Goal: Task Accomplishment & Management: Manage account settings

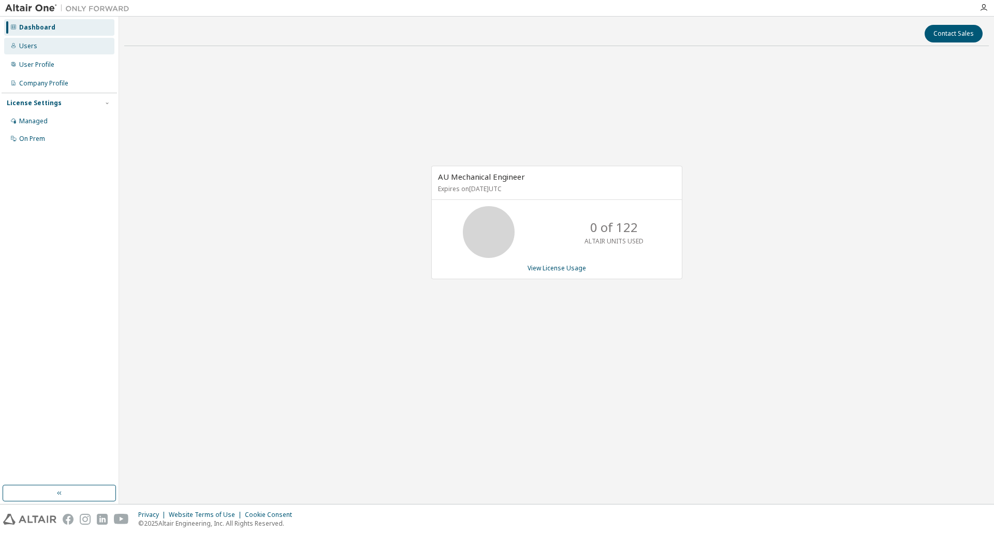
click at [28, 42] on div "Users" at bounding box center [28, 46] width 18 height 8
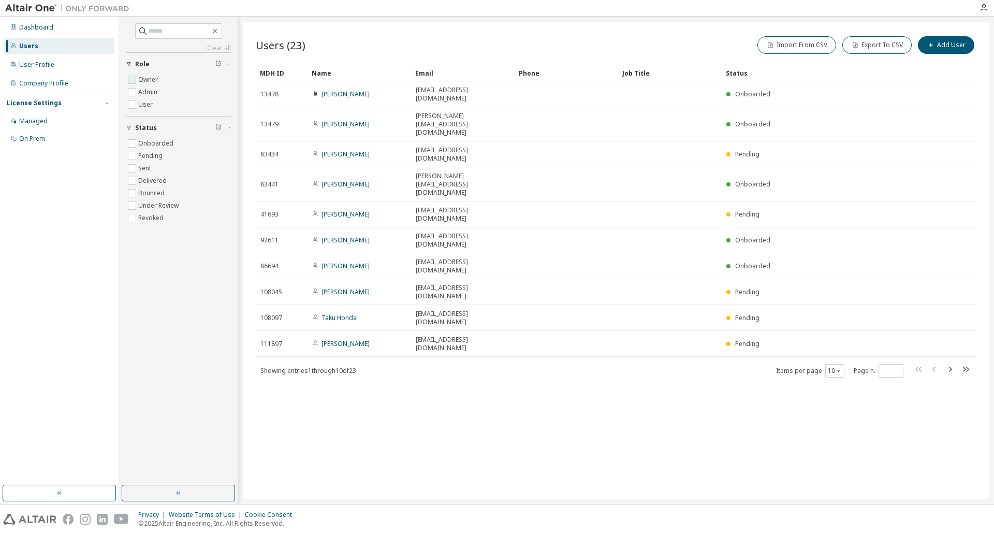
click at [139, 80] on label "Owner" at bounding box center [149, 80] width 22 height 12
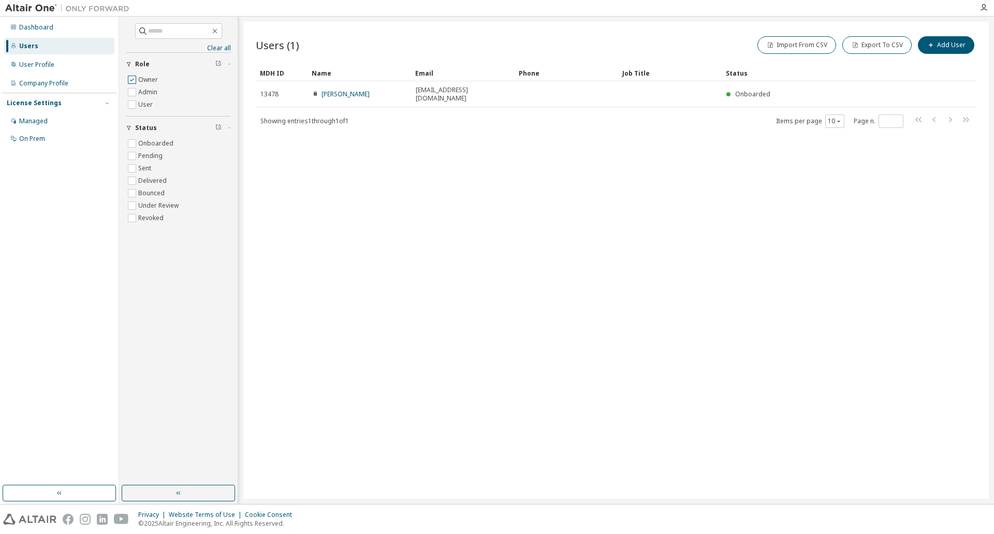
click at [139, 80] on label "Owner" at bounding box center [149, 80] width 22 height 12
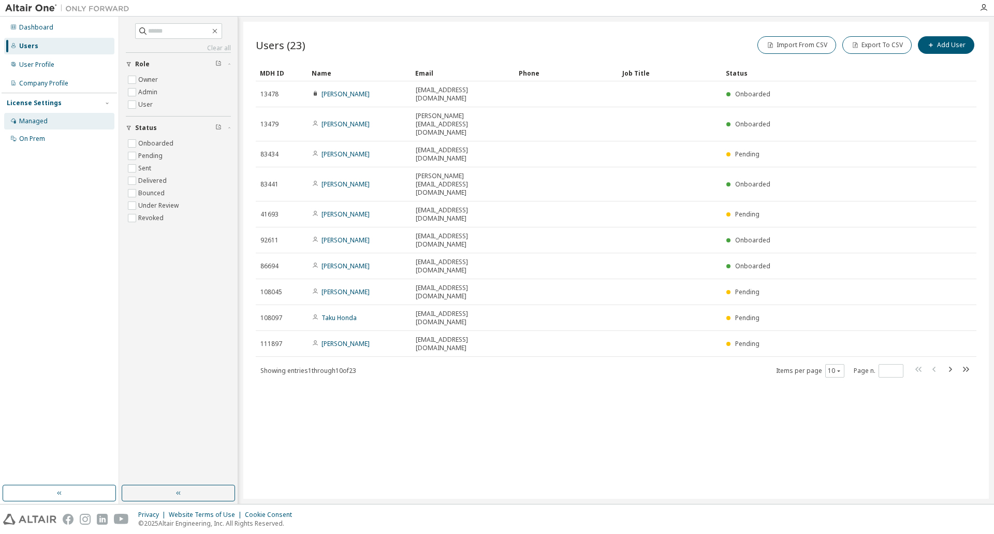
click at [42, 119] on div "Managed" at bounding box center [33, 121] width 28 height 8
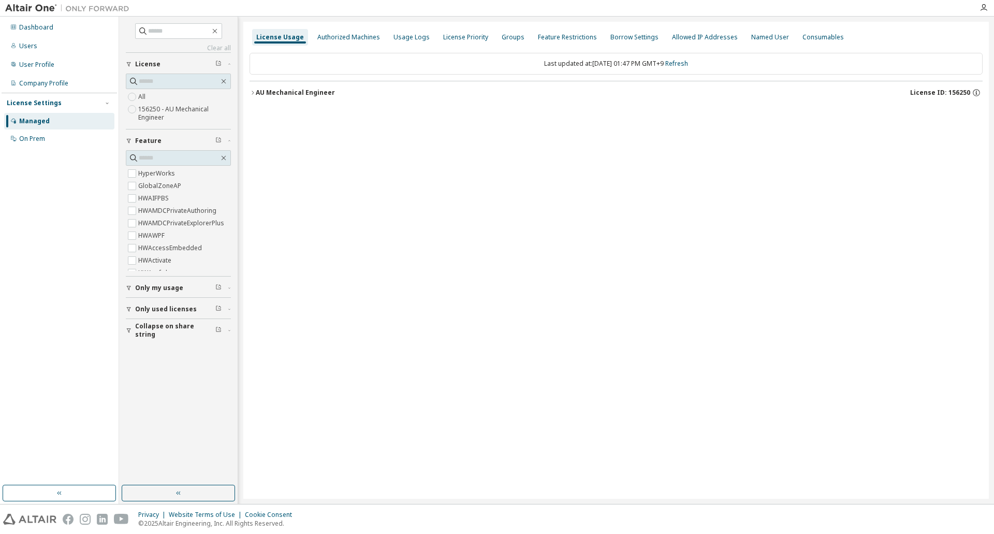
click at [253, 90] on icon "button" at bounding box center [253, 93] width 6 height 6
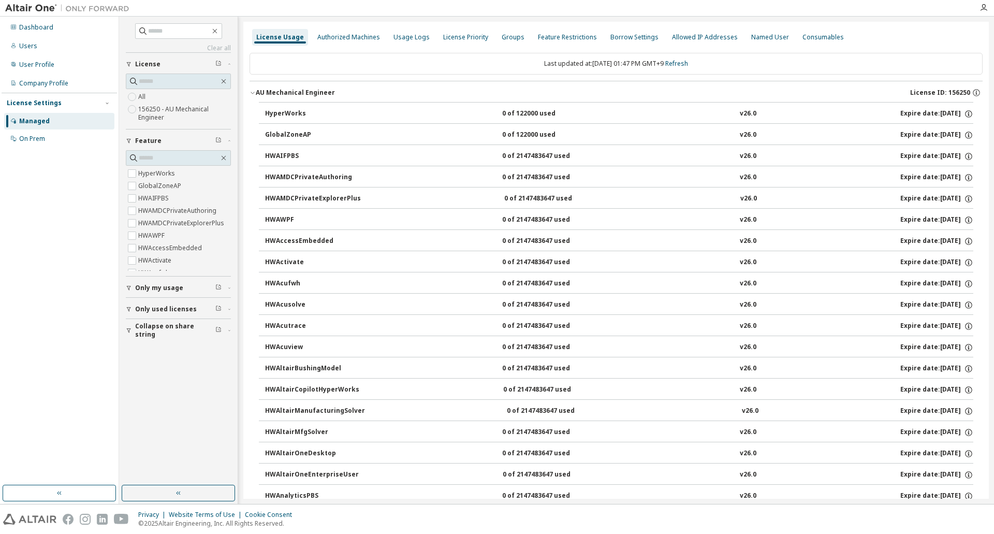
click at [253, 90] on icon "button" at bounding box center [253, 93] width 6 height 6
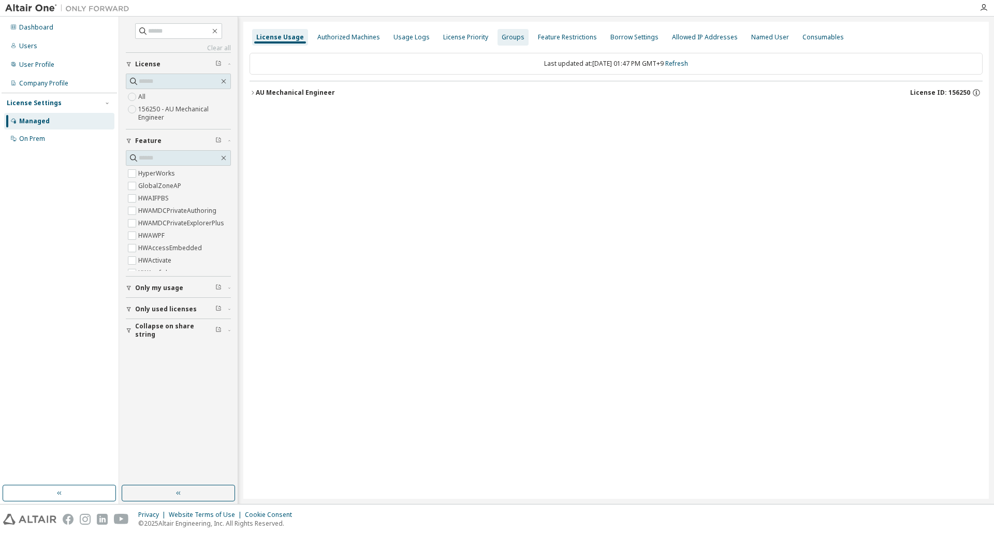
click at [508, 40] on div "Groups" at bounding box center [513, 37] width 23 height 8
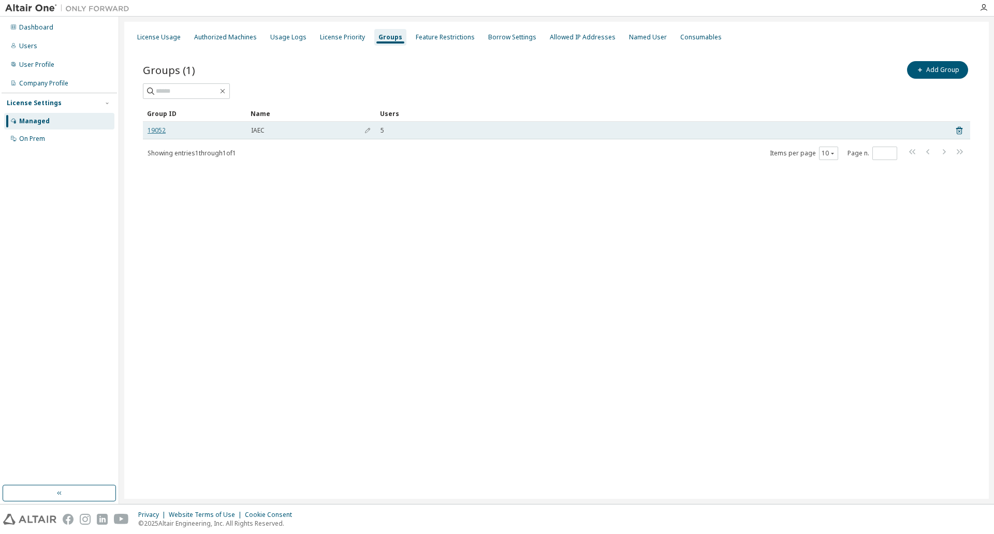
click at [159, 129] on link "19052" at bounding box center [157, 130] width 18 height 8
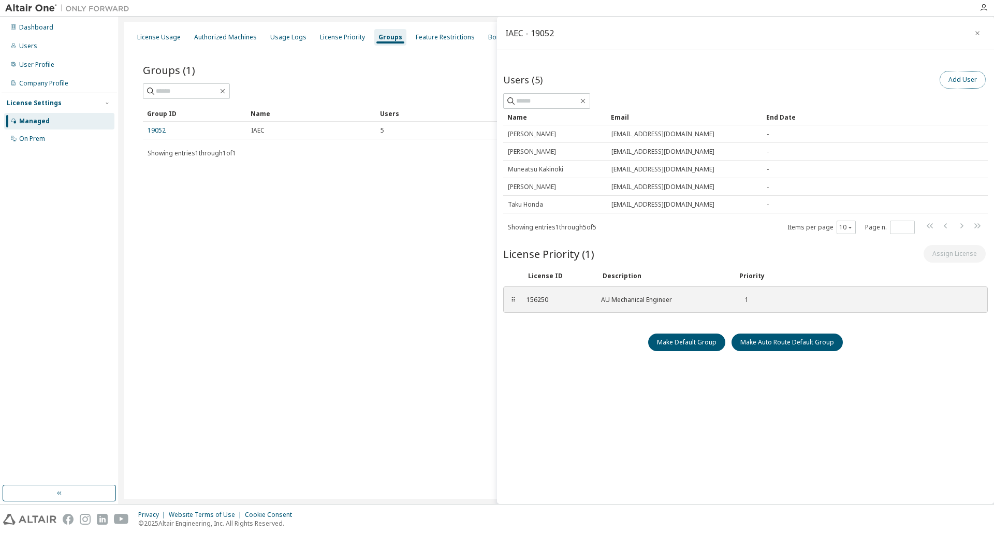
click at [953, 87] on button "Add User" at bounding box center [963, 80] width 46 height 18
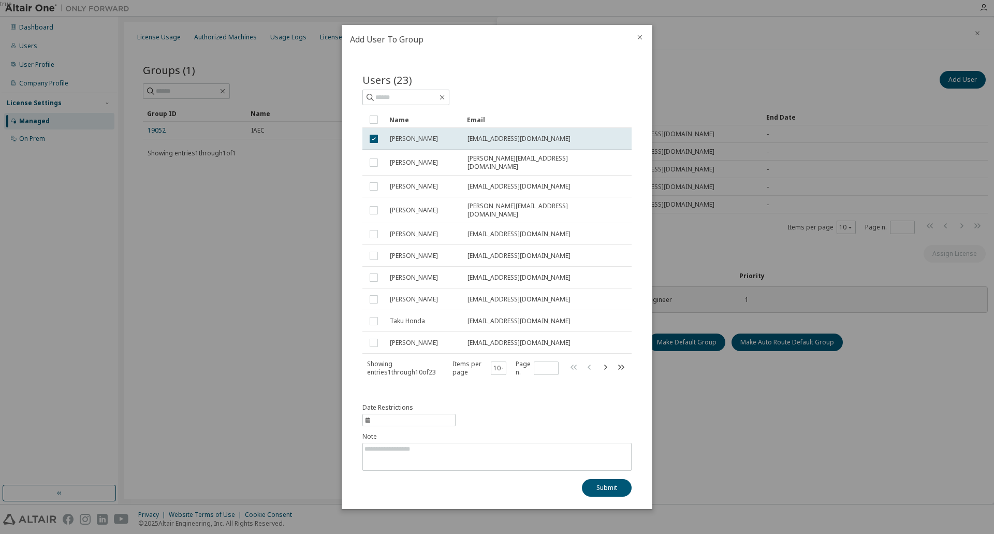
click at [602, 365] on icon "button" at bounding box center [605, 367] width 12 height 12
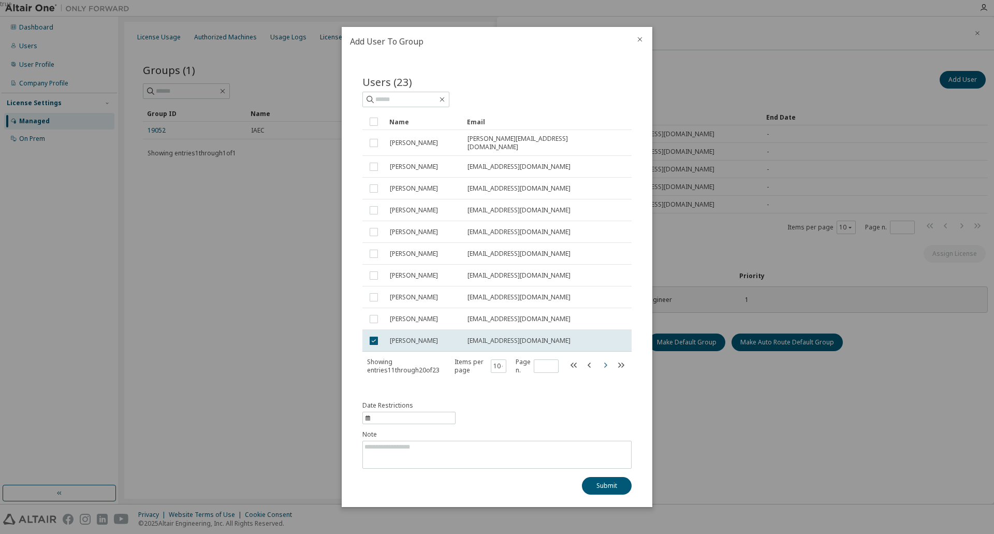
click at [602, 365] on icon "button" at bounding box center [605, 365] width 12 height 12
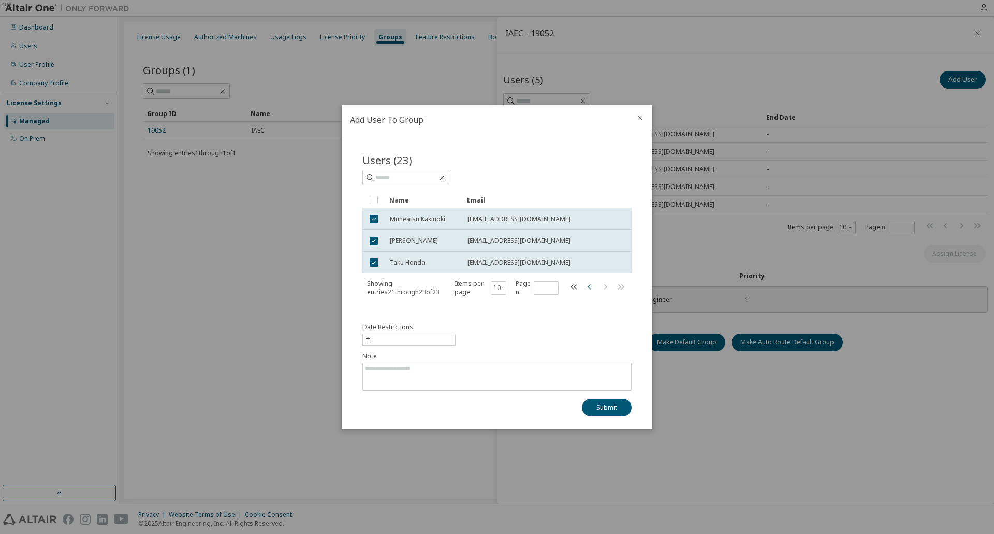
click at [584, 286] on icon "button" at bounding box center [590, 287] width 12 height 12
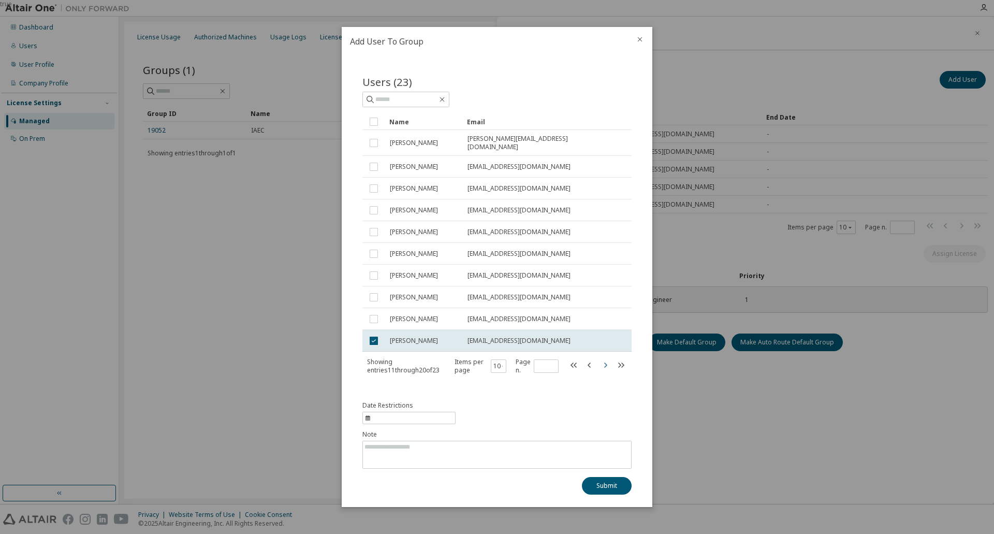
click at [604, 367] on icon "button" at bounding box center [605, 365] width 12 height 12
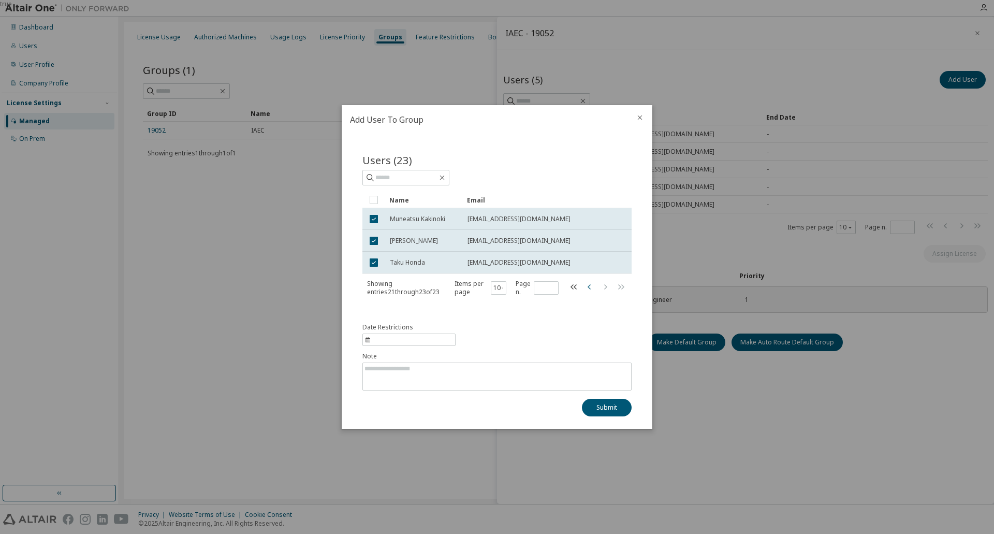
click at [587, 287] on icon "button" at bounding box center [590, 287] width 12 height 12
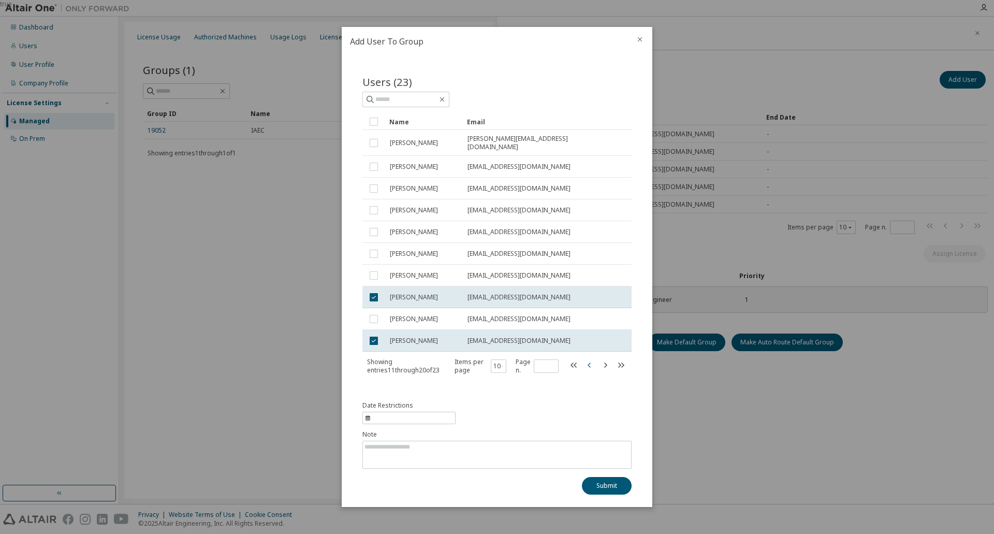
click at [590, 364] on icon "button" at bounding box center [590, 365] width 12 height 12
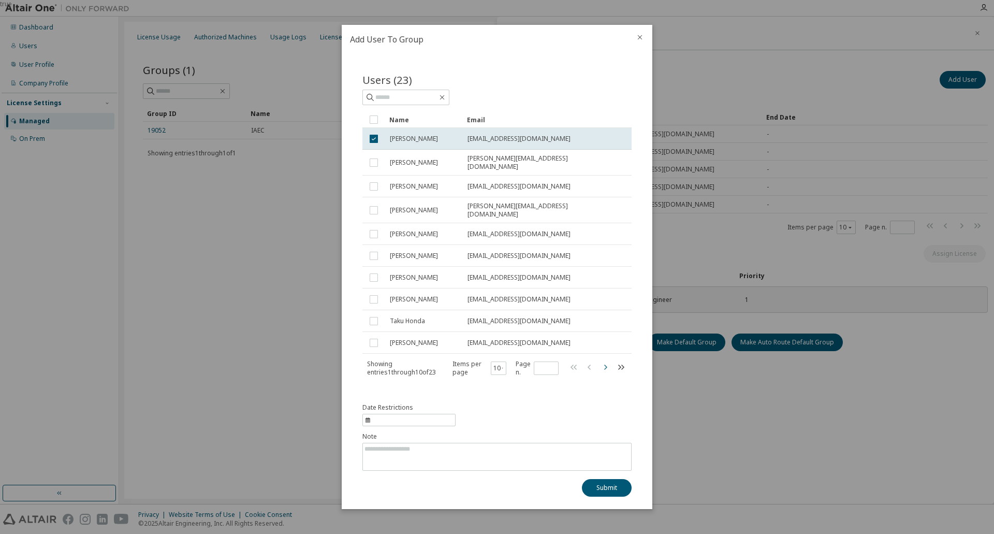
click at [604, 361] on icon "button" at bounding box center [605, 367] width 12 height 12
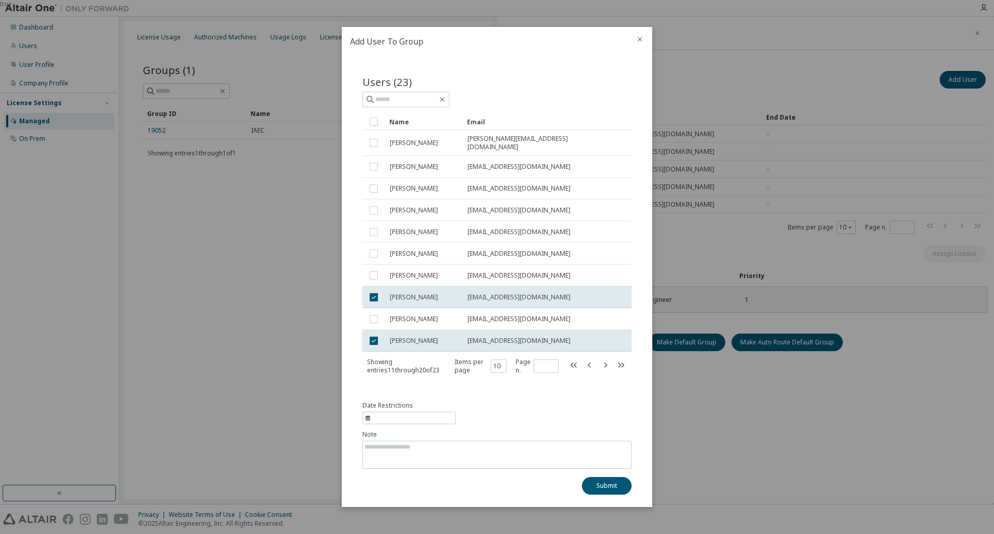
click at [592, 361] on icon "button" at bounding box center [590, 365] width 12 height 12
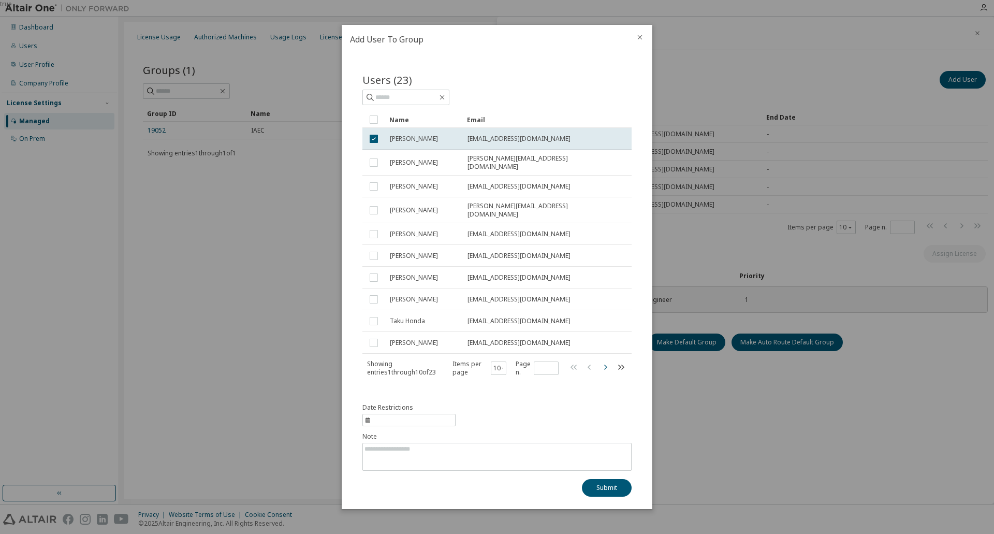
click at [604, 365] on icon "button" at bounding box center [605, 367] width 12 height 12
type input "*"
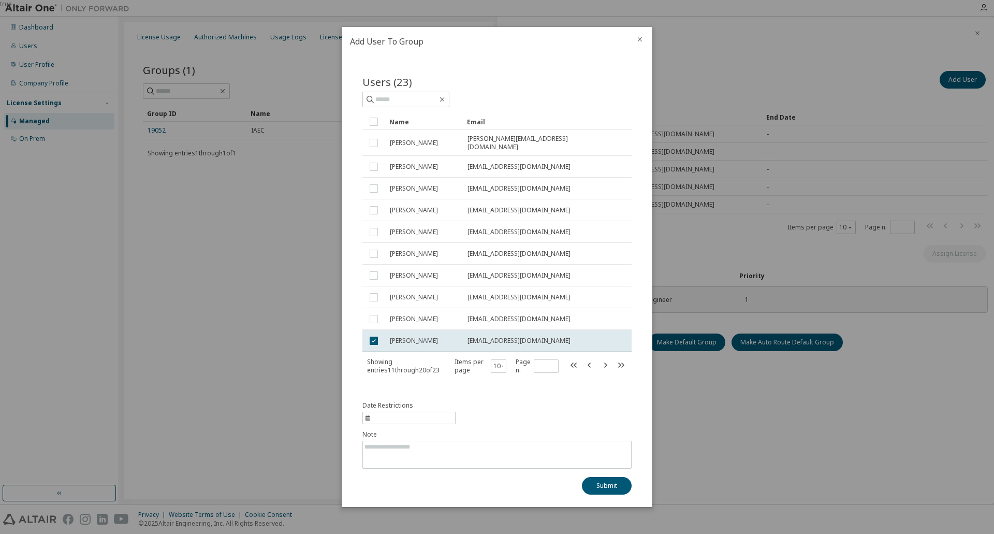
click at [641, 44] on icon "close" at bounding box center [640, 39] width 8 height 8
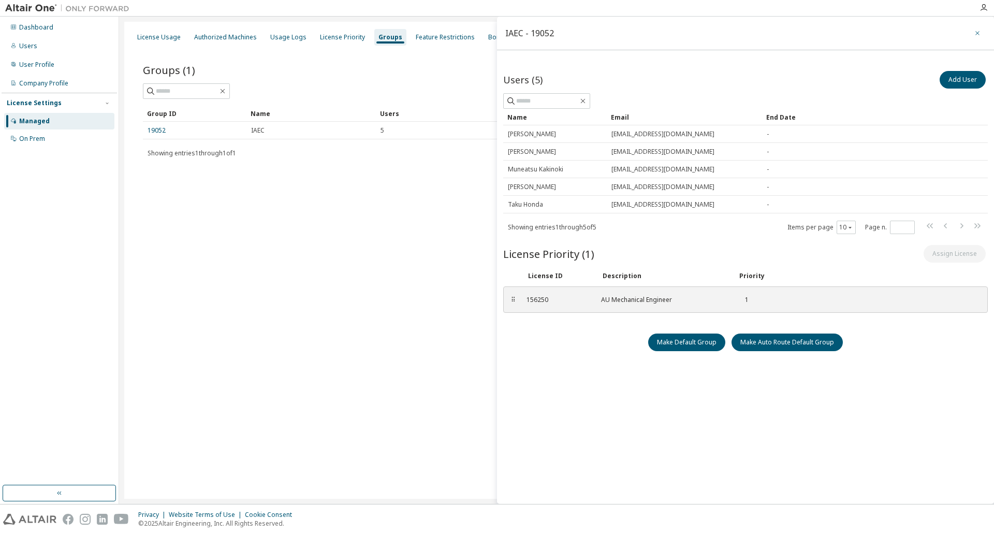
click at [981, 32] on icon "button" at bounding box center [977, 33] width 7 height 8
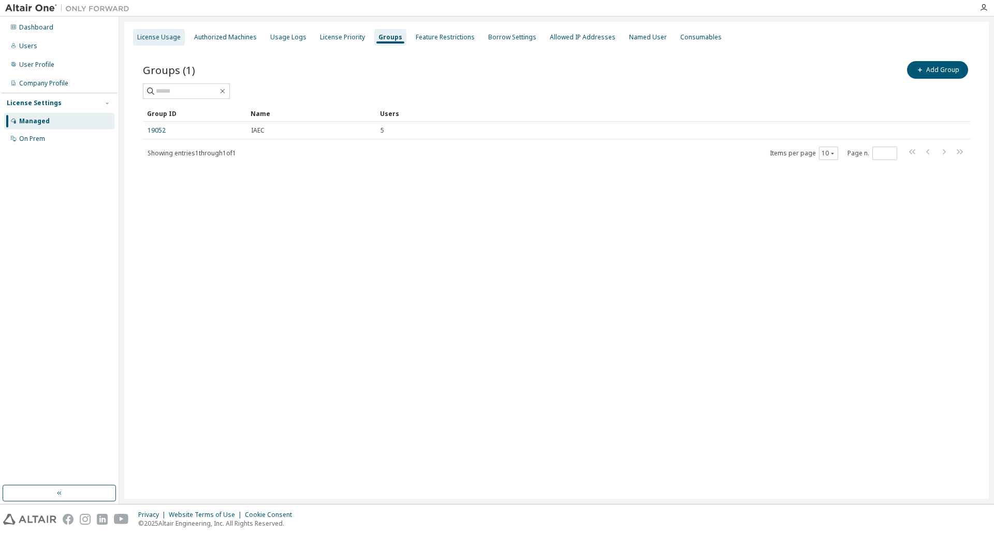
click at [148, 37] on div "License Usage" at bounding box center [159, 37] width 44 height 8
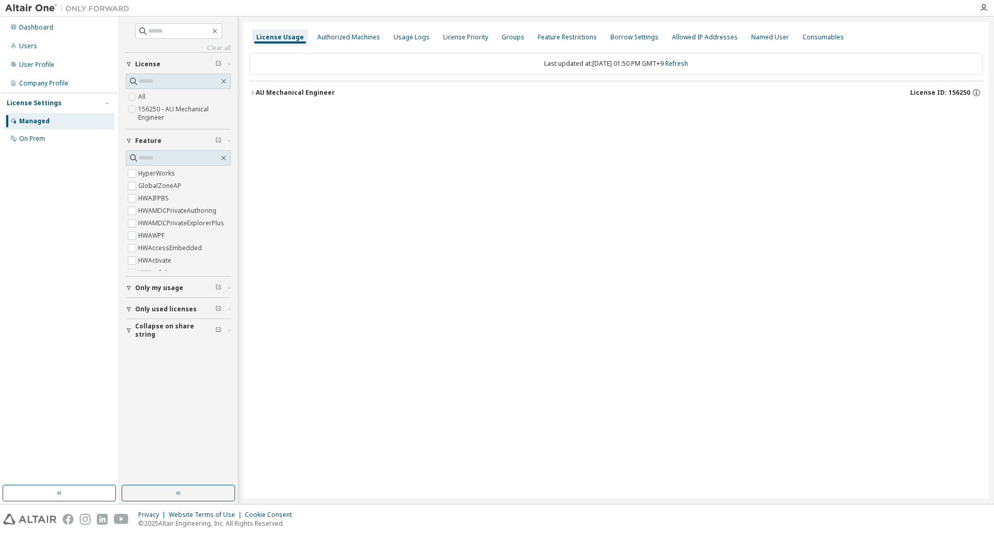
click at [253, 94] on icon "button" at bounding box center [253, 93] width 2 height 4
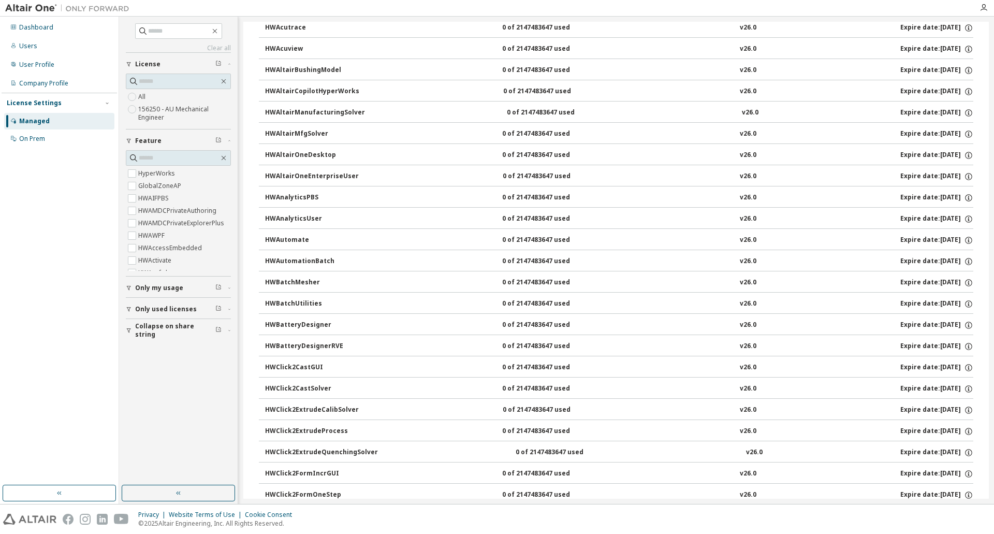
scroll to position [311, 0]
